Goal: Task Accomplishment & Management: Complete application form

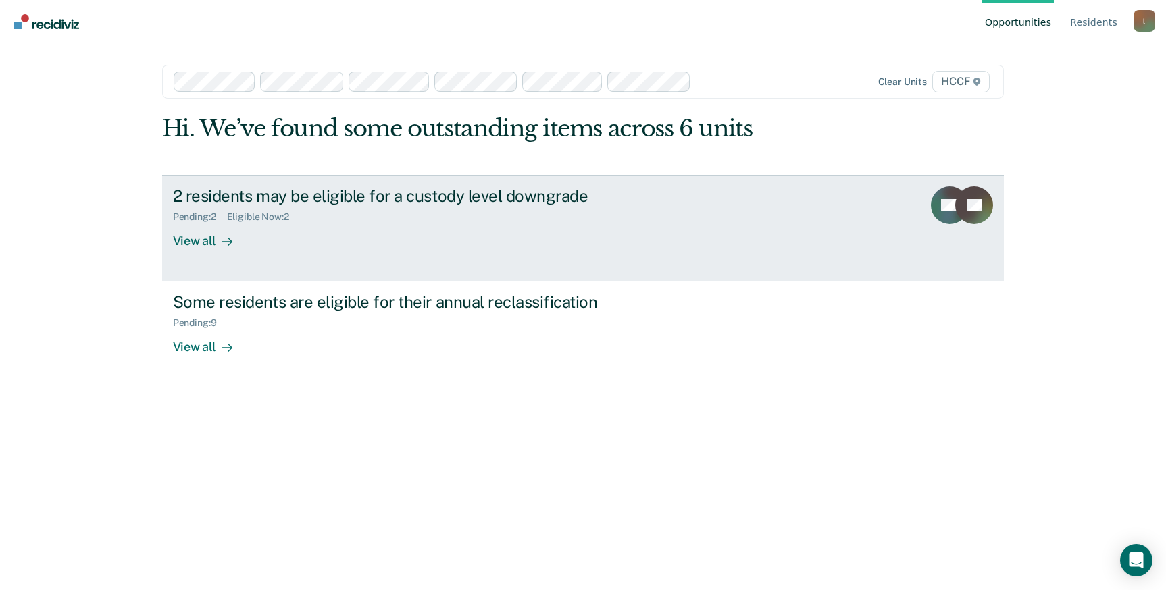
click at [197, 242] on div "View all" at bounding box center [211, 235] width 76 height 26
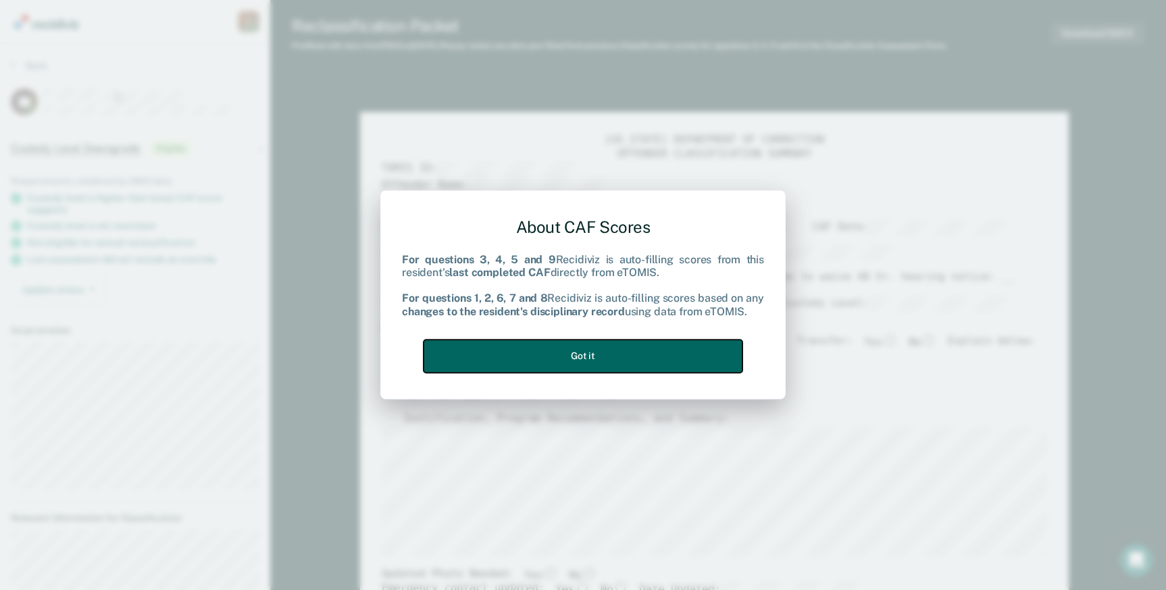
click at [576, 356] on button "Got it" at bounding box center [583, 356] width 319 height 33
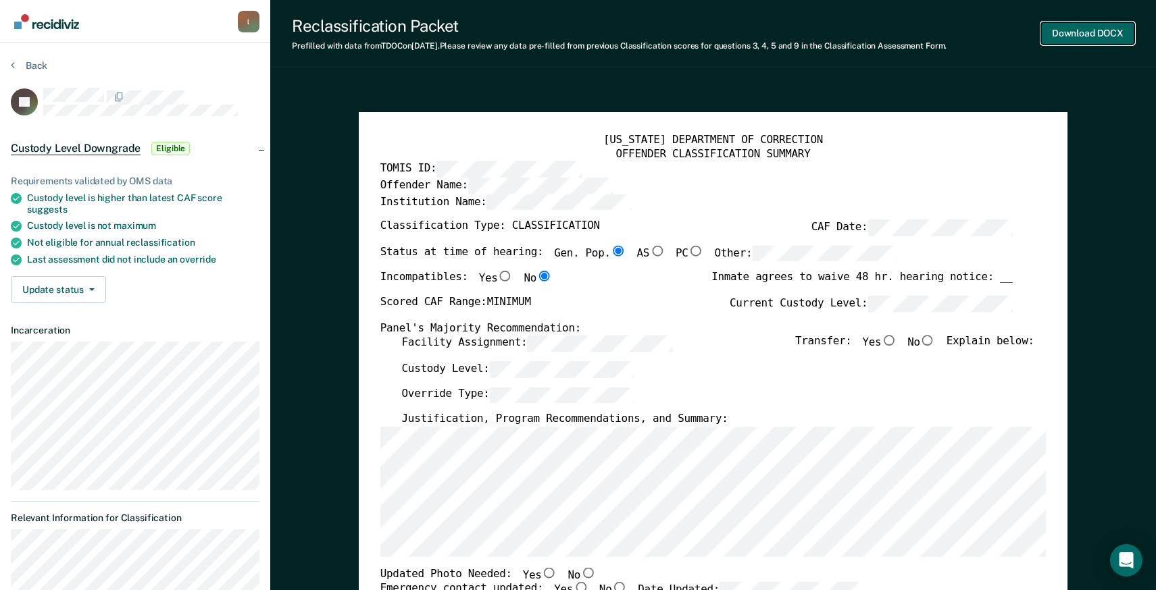
click at [1071, 26] on button "Download DOCX" at bounding box center [1087, 33] width 93 height 22
type textarea "x"
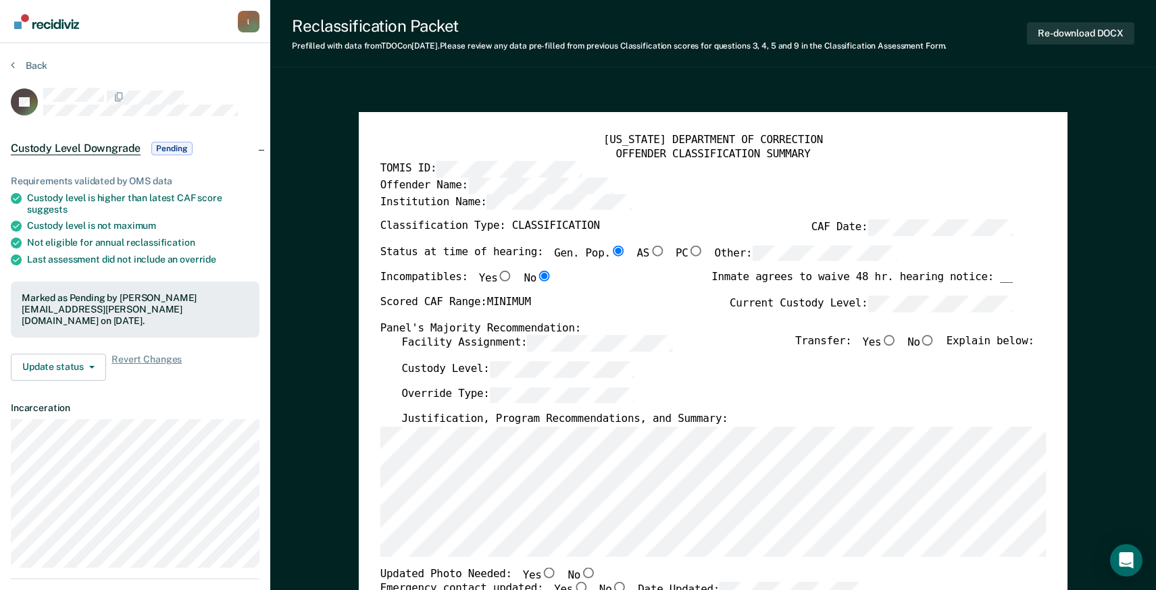
click at [109, 53] on section "Back JG Custody Level Downgrade Pending Requirements validated by OMS data Cust…" at bounding box center [135, 561] width 270 height 1037
